Goal: Information Seeking & Learning: Learn about a topic

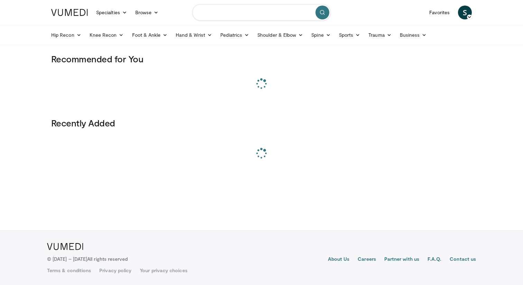
click at [214, 16] on input "Search topics, interventions" at bounding box center [261, 12] width 138 height 17
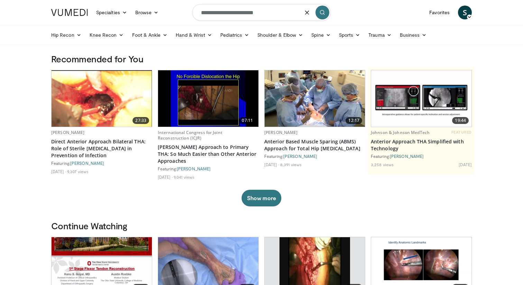
type input "**********"
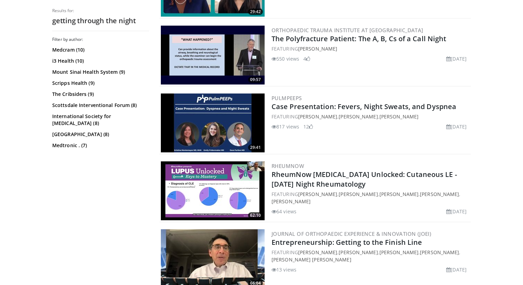
scroll to position [598, 0]
